Goal: Find specific page/section: Find specific page/section

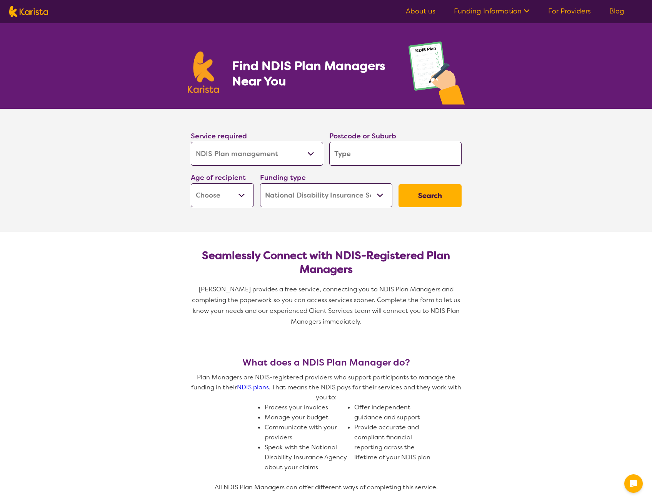
select select "NDIS Plan management"
select select "NDIS"
select select "NDIS Plan management"
select select "NDIS"
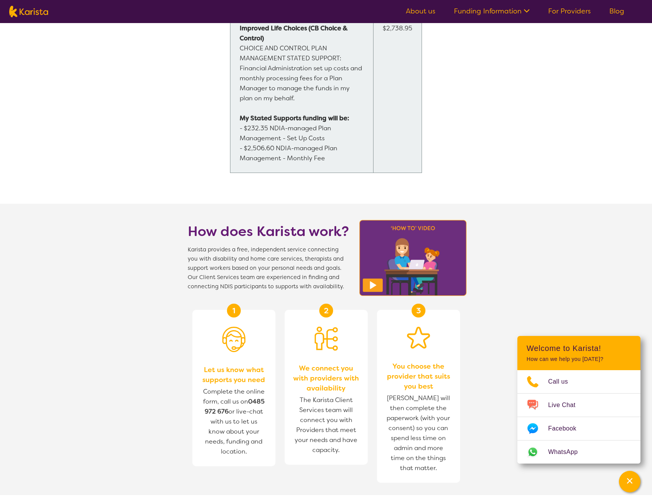
scroll to position [846, 0]
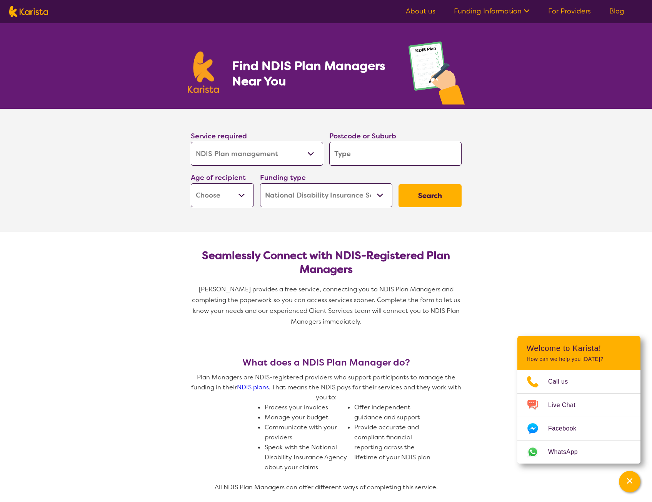
select select "NDIS Plan management"
select select "NDIS"
select select "NDIS Plan management"
select select "NDIS"
